Goal: Book appointment/travel/reservation

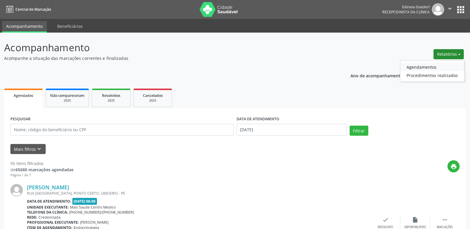
click at [423, 68] on link "Agendamentos" at bounding box center [432, 67] width 64 height 8
select select "9"
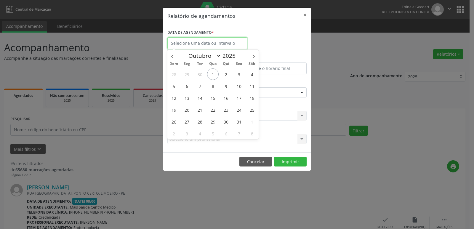
click at [202, 44] on input "text" at bounding box center [207, 43] width 80 height 12
click at [226, 75] on span "2" at bounding box center [226, 74] width 12 height 12
type input "[DATE]"
click at [226, 75] on span "2" at bounding box center [226, 74] width 12 height 12
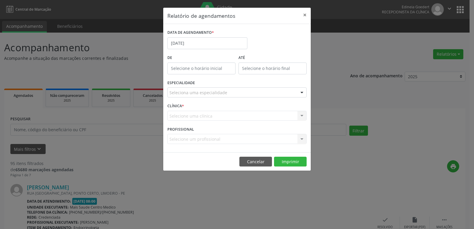
click at [226, 75] on div "De" at bounding box center [201, 65] width 71 height 25
type input "12:00"
click at [204, 68] on input "12:00" at bounding box center [201, 69] width 68 height 12
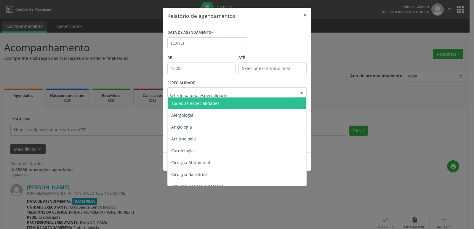
click at [194, 102] on span "Todas as especialidades" at bounding box center [195, 103] width 48 height 6
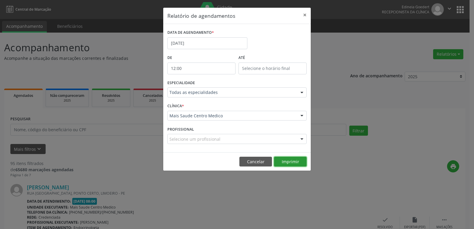
click at [286, 162] on button "Imprimir" at bounding box center [290, 162] width 33 height 10
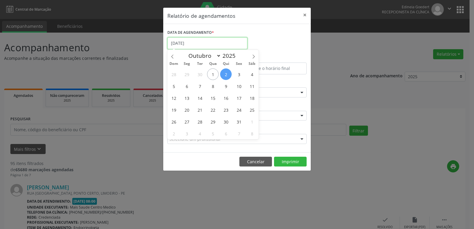
click at [204, 40] on input "[DATE]" at bounding box center [207, 43] width 80 height 12
click at [239, 74] on span "3" at bounding box center [239, 74] width 12 height 12
type input "[DATE]"
click at [239, 74] on span "3" at bounding box center [239, 74] width 12 height 12
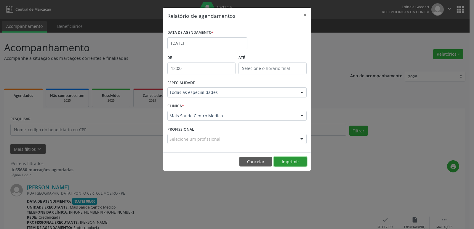
click at [292, 162] on button "Imprimir" at bounding box center [290, 162] width 33 height 10
